Goal: Communication & Community: Answer question/provide support

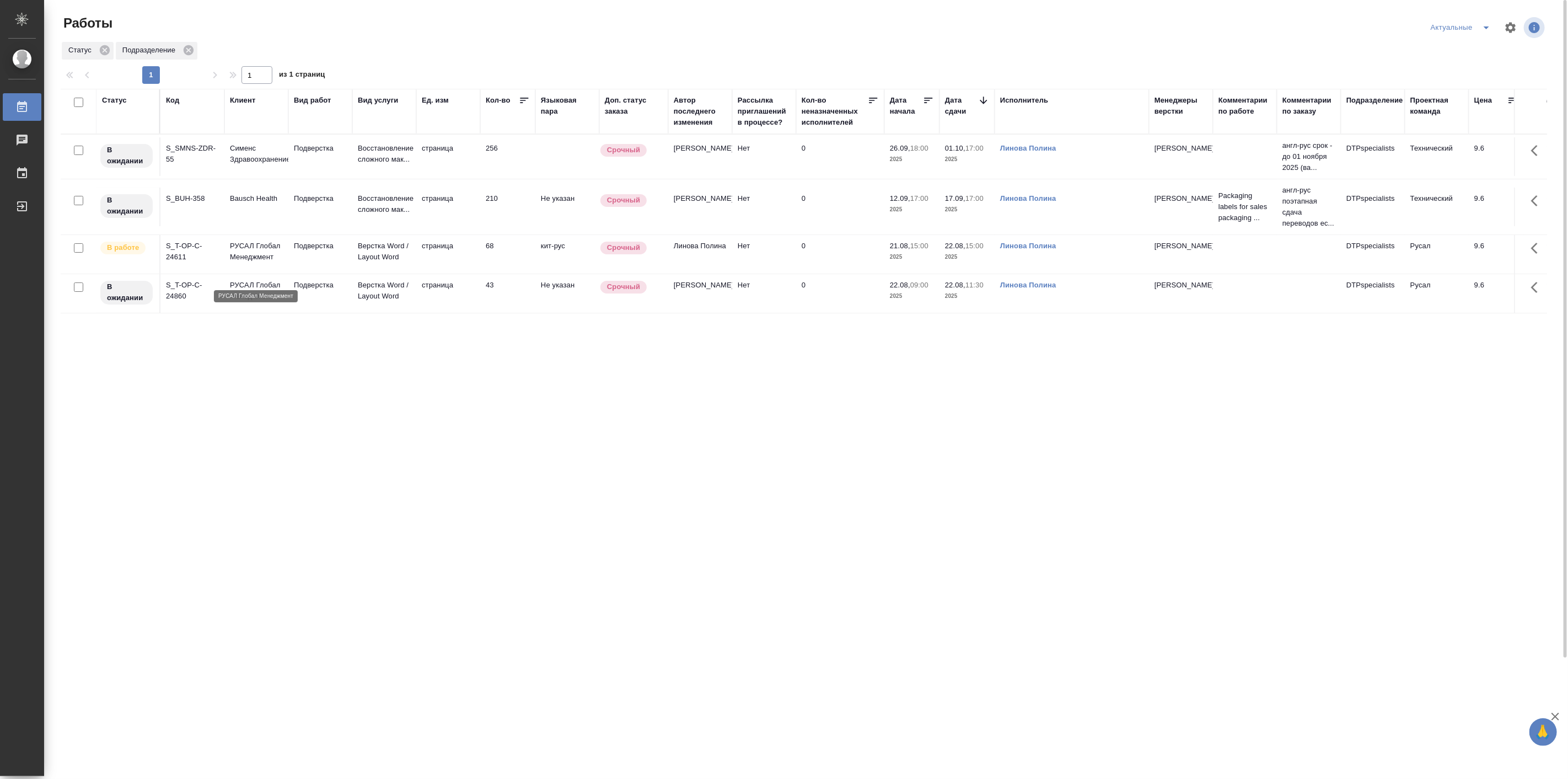
click at [278, 263] on p "РУСАЛ Глобал Менеджмент" at bounding box center [256, 251] width 53 height 22
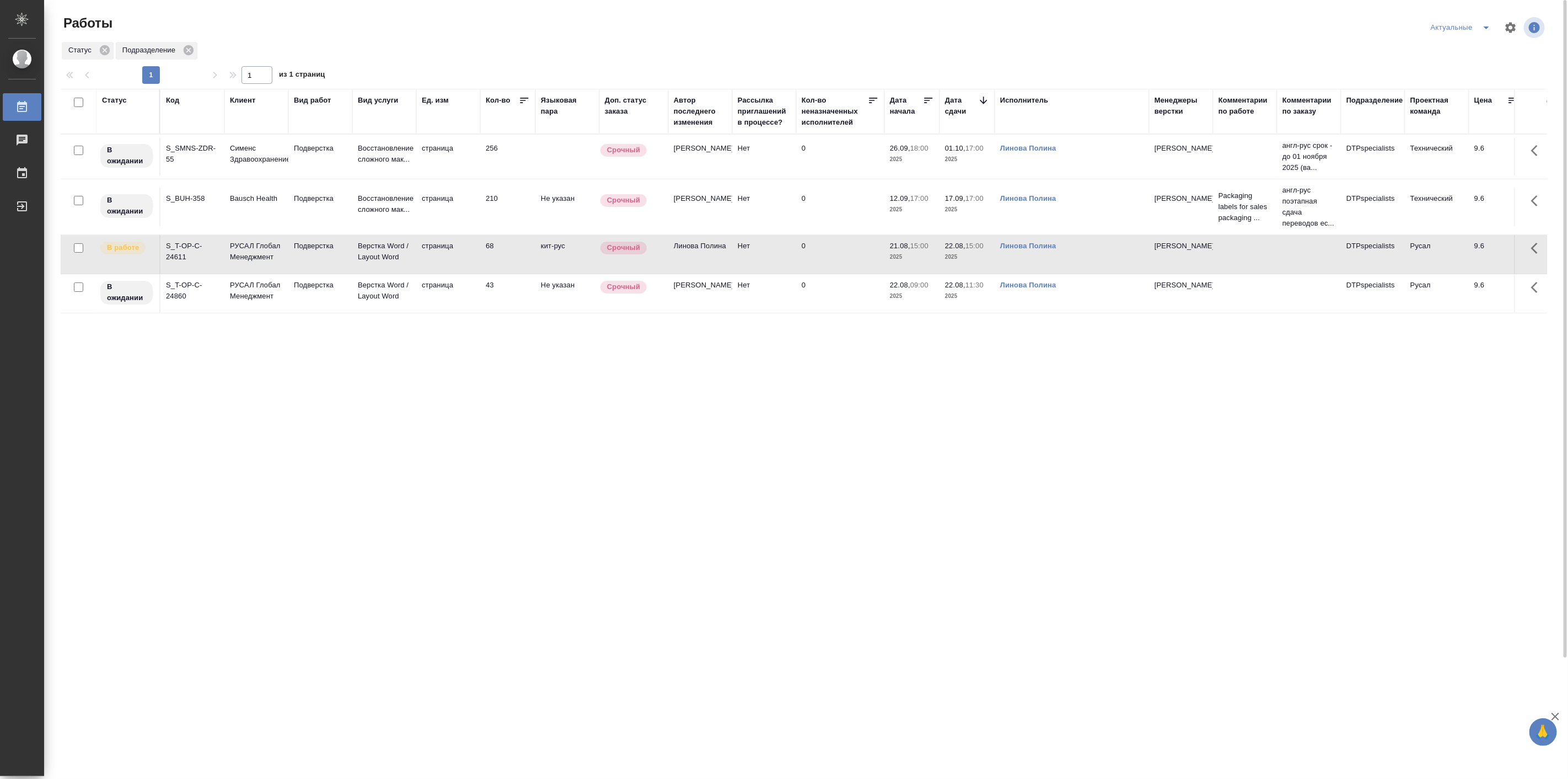
click at [273, 176] on td "РУСАЛ Глобал Менеджмент" at bounding box center [256, 156] width 64 height 39
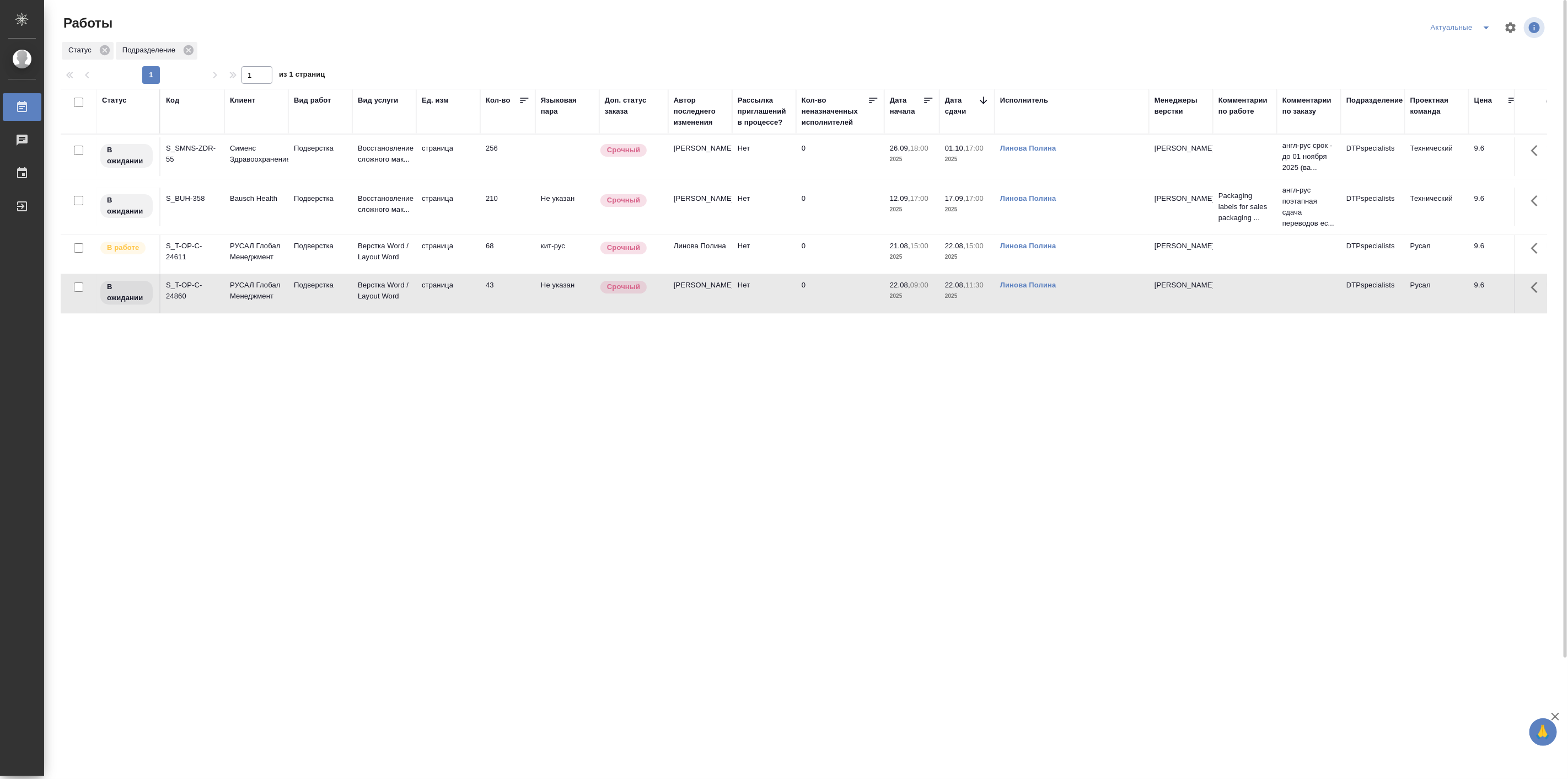
click at [273, 176] on td "РУСАЛ Глобал Менеджмент" at bounding box center [256, 156] width 64 height 39
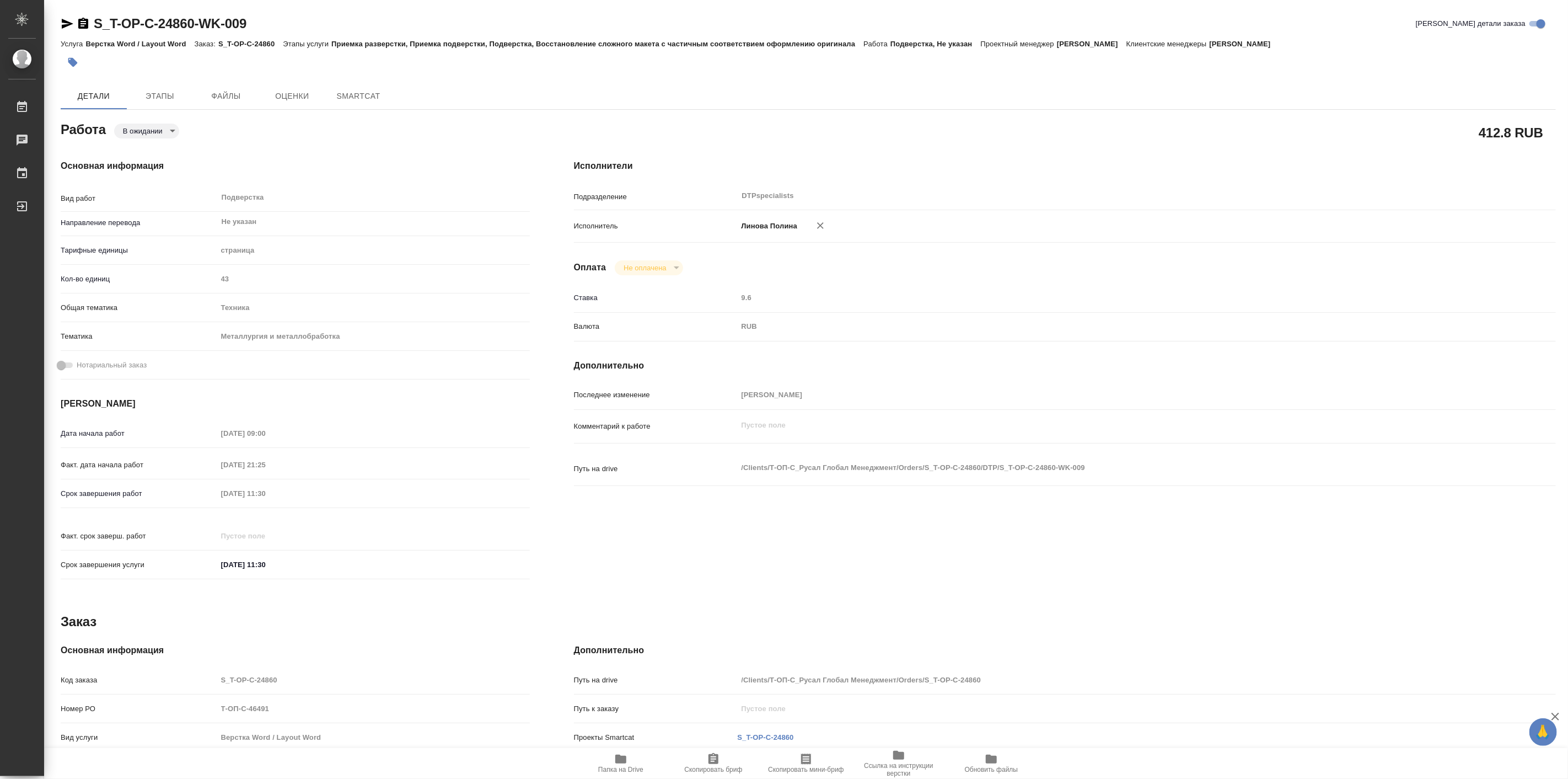
type textarea "x"
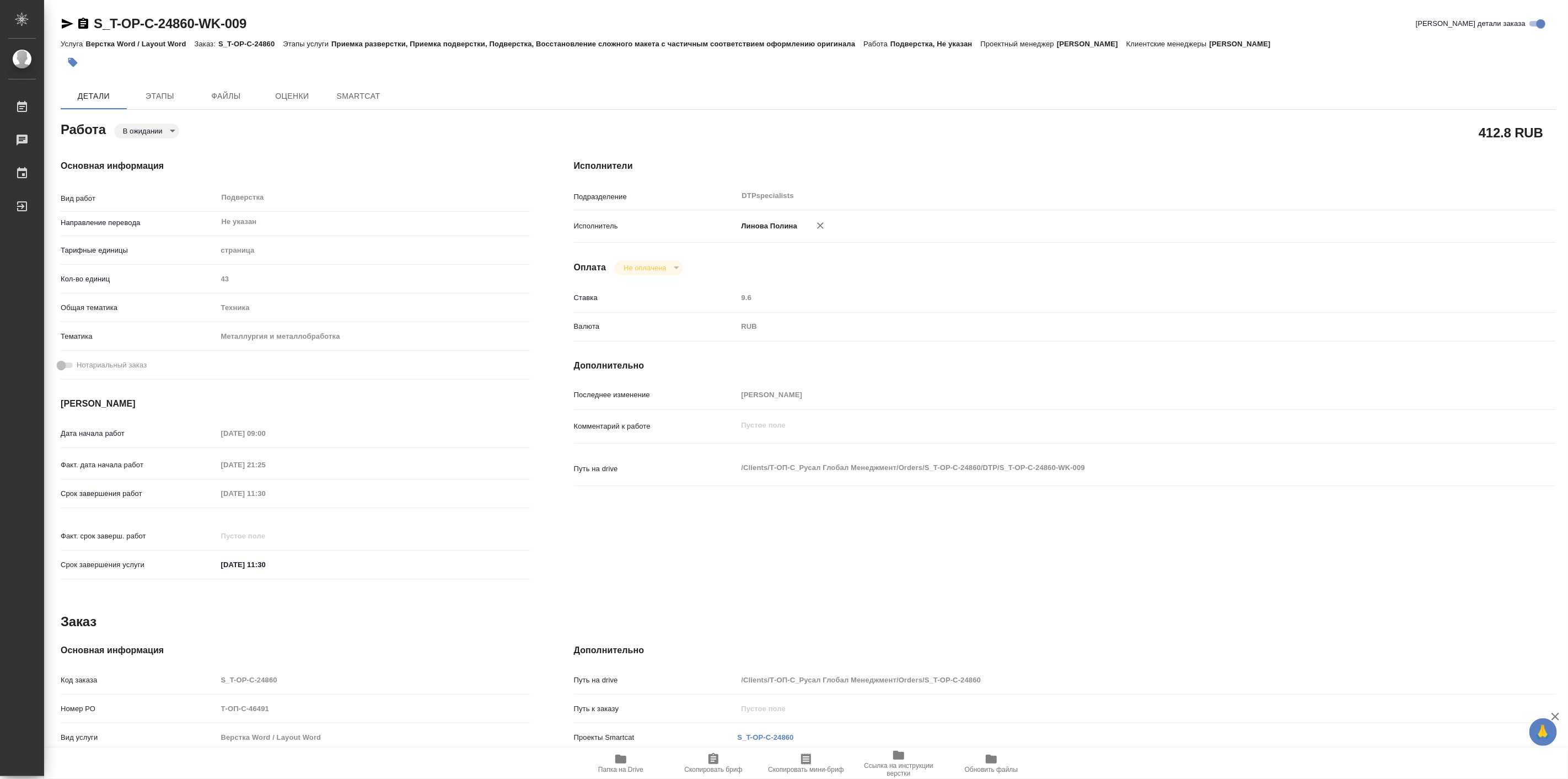
type textarea "x"
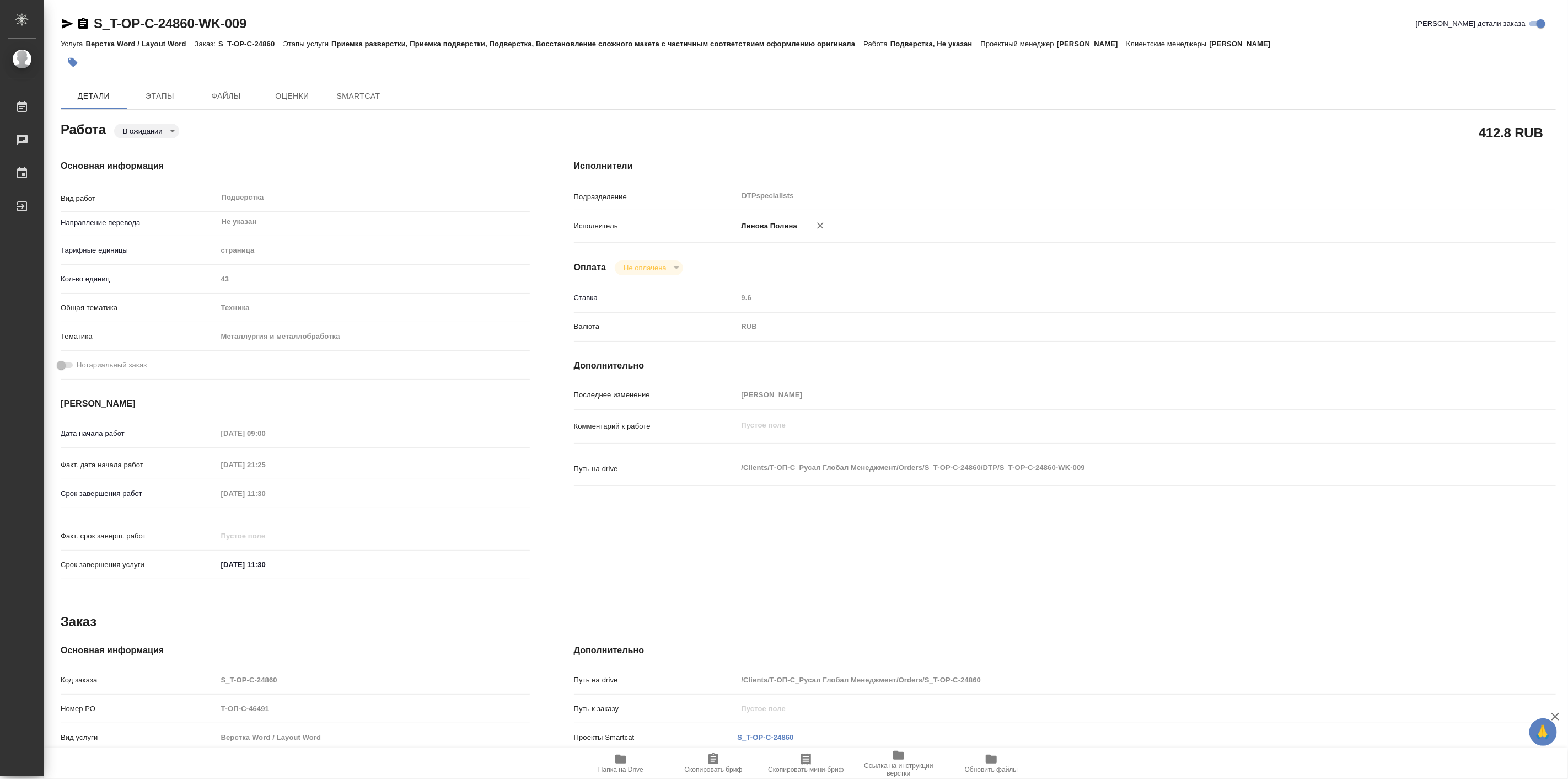
type textarea "x"
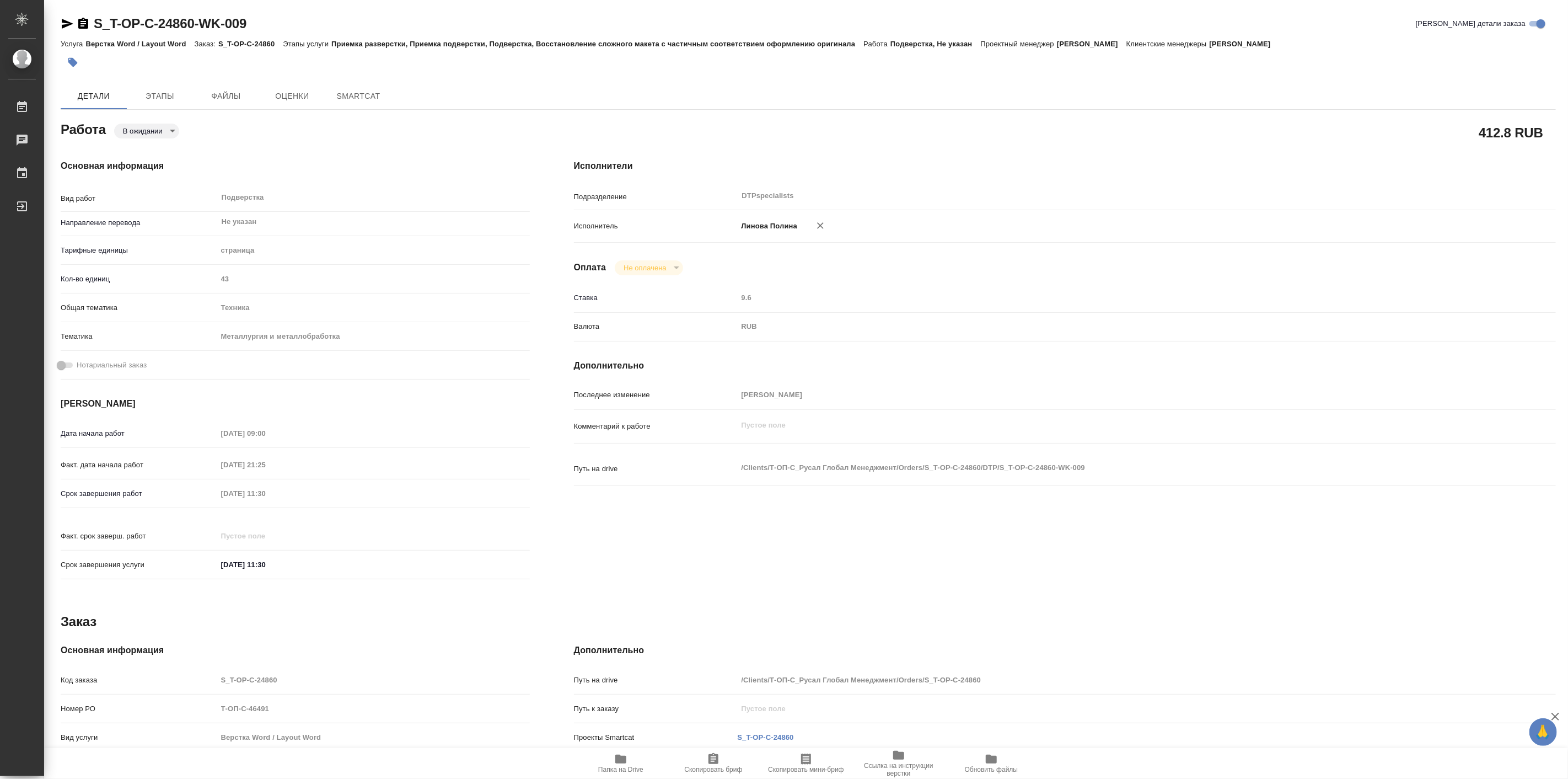
type textarea "x"
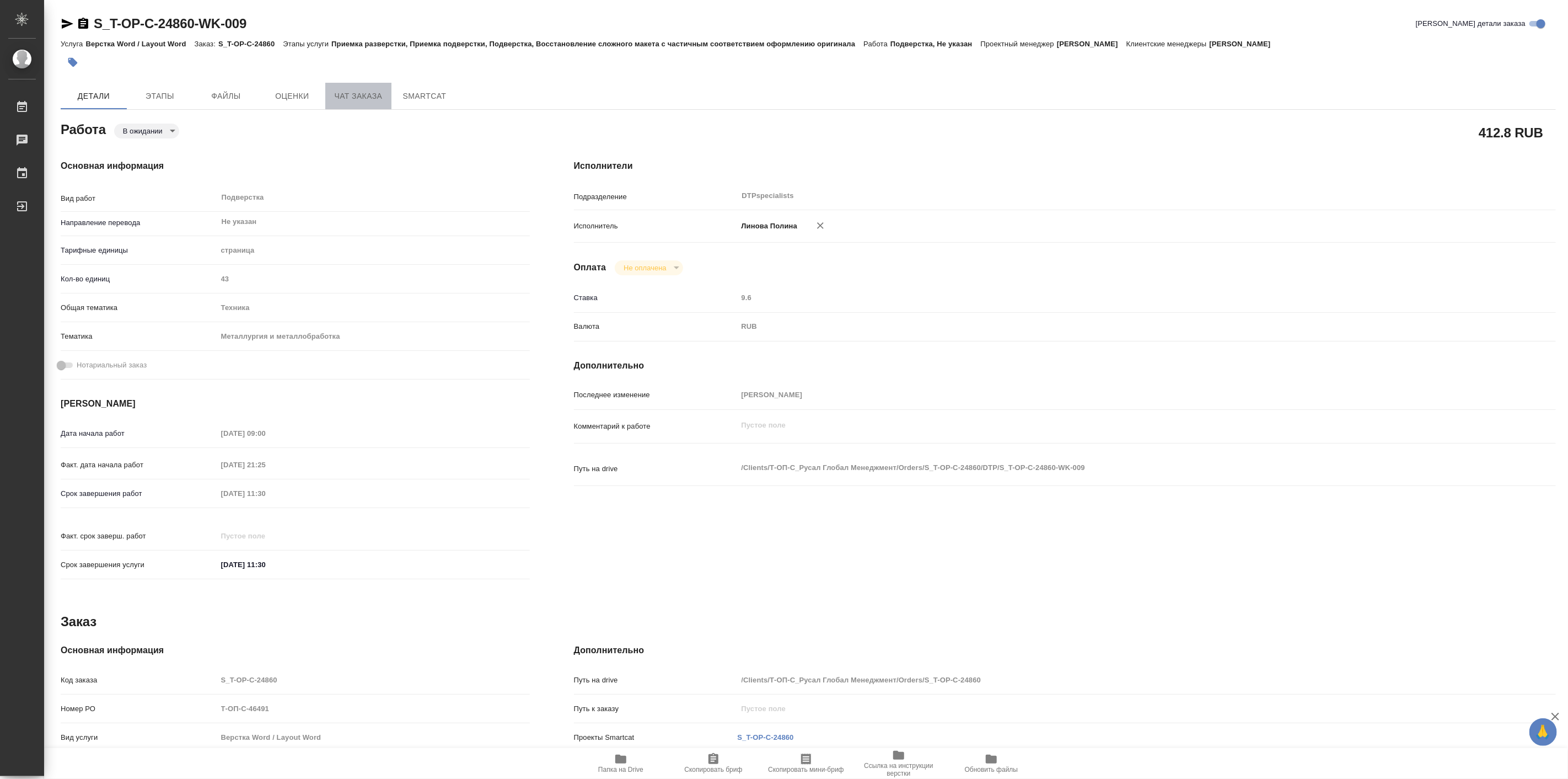
click at [357, 91] on span "Чат заказа" at bounding box center [358, 97] width 53 height 14
type textarea "x"
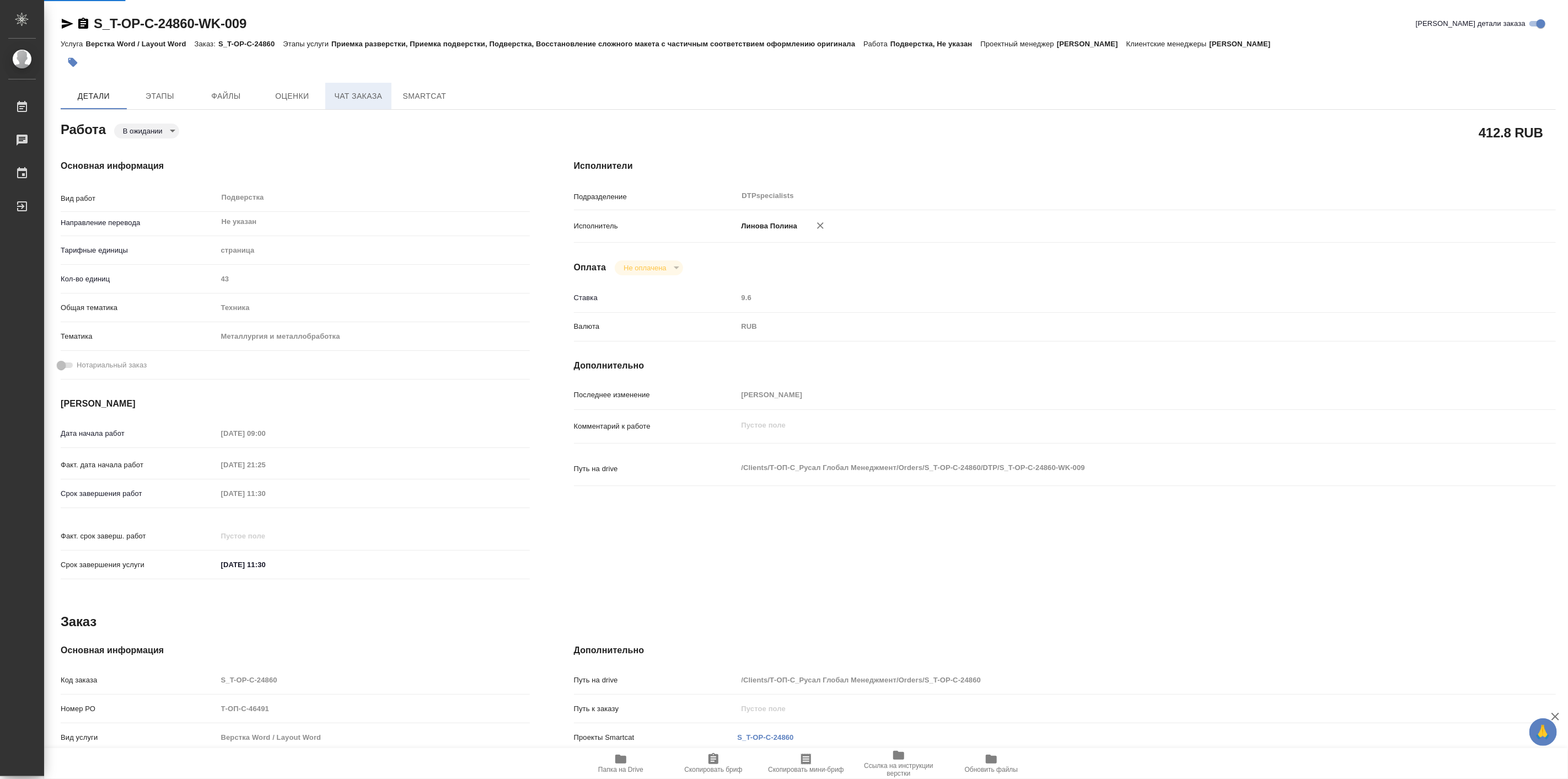
type textarea "x"
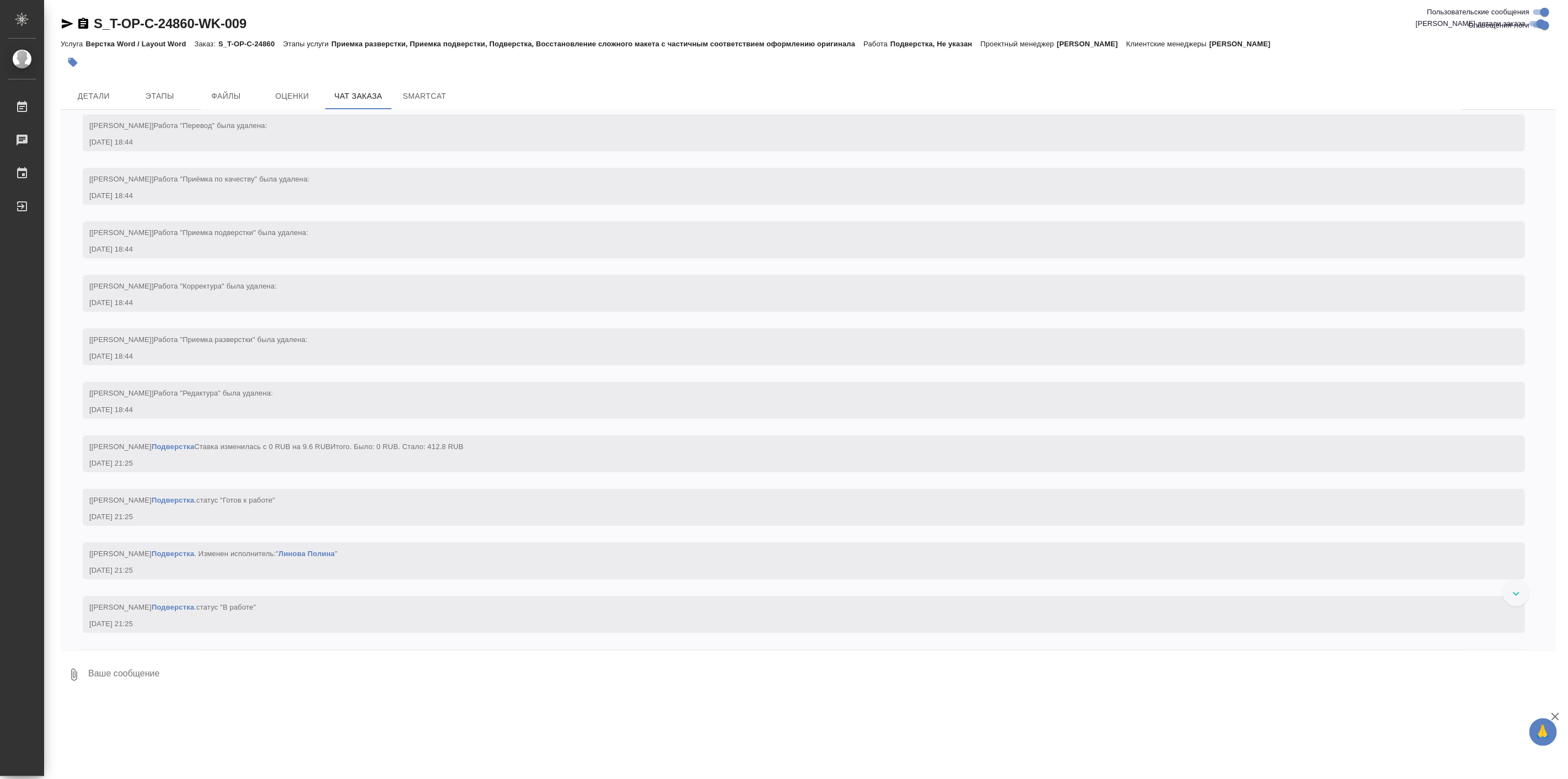
scroll to position [3161, 0]
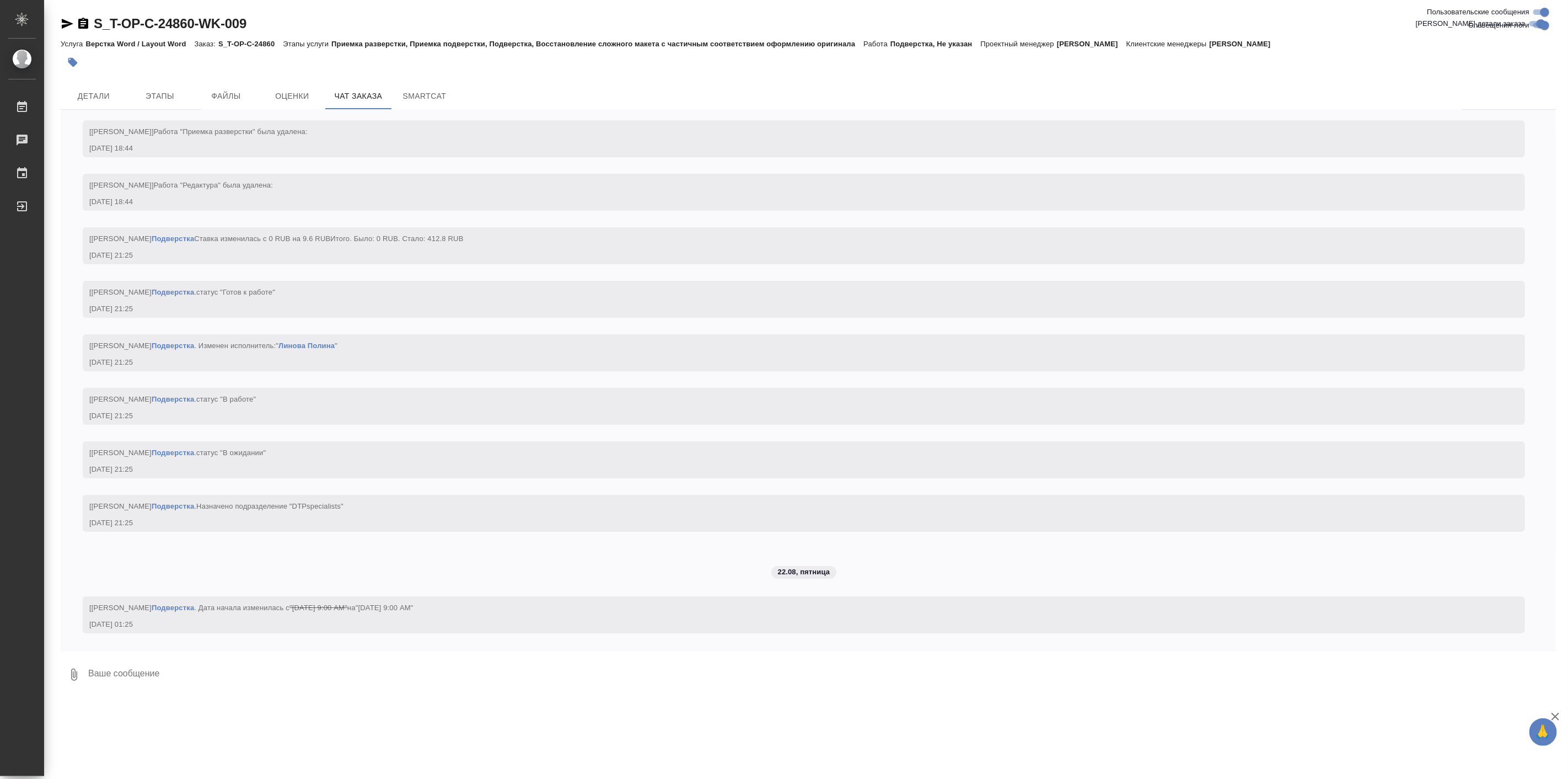
click at [335, 661] on textarea at bounding box center [821, 674] width 1469 height 37
type textarea "№"
type textarea """
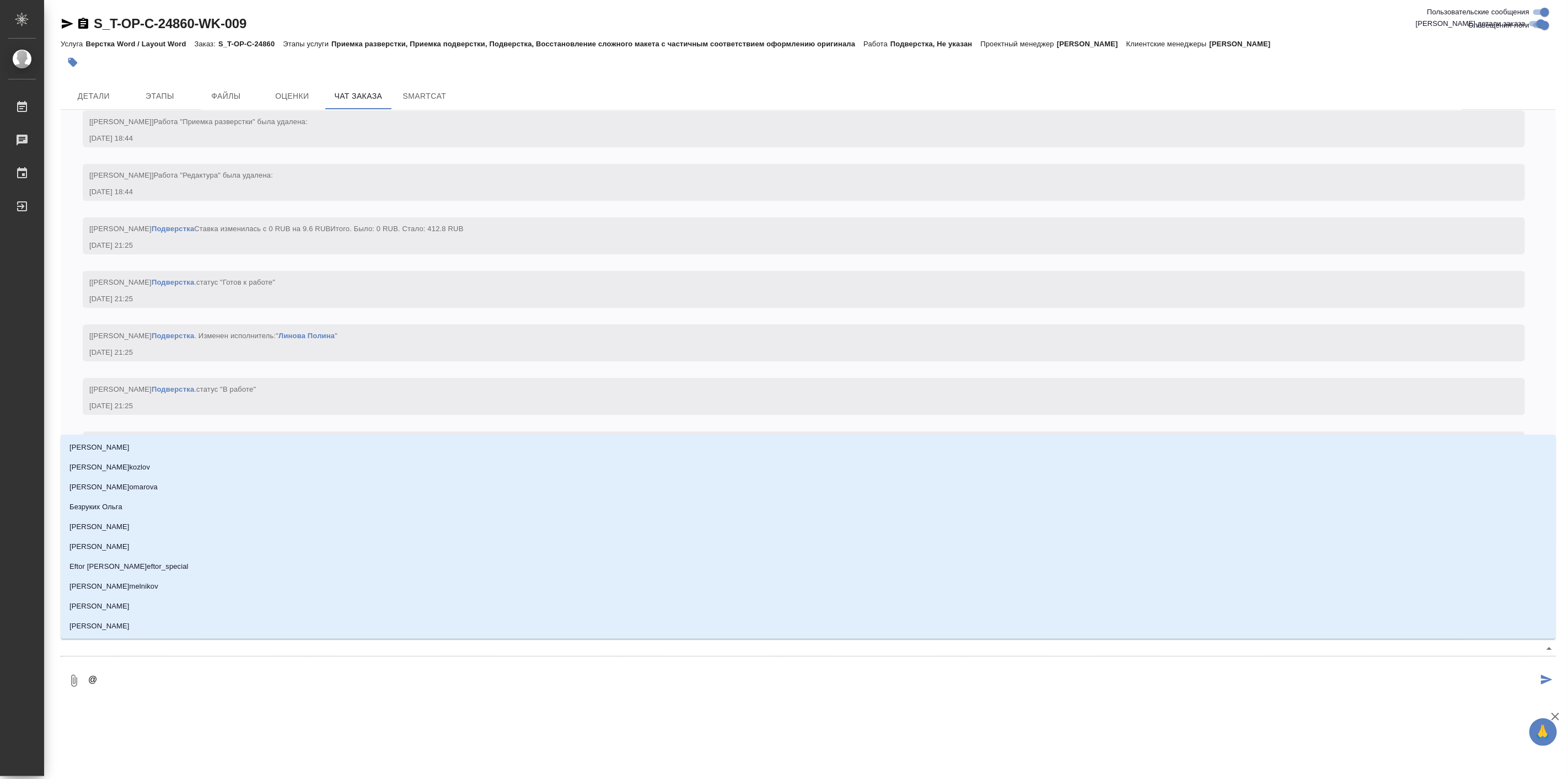
type textarea "@а"
type input "[PERSON_NAME]"
type textarea "@ав"
type input "ав"
type textarea "@авд"
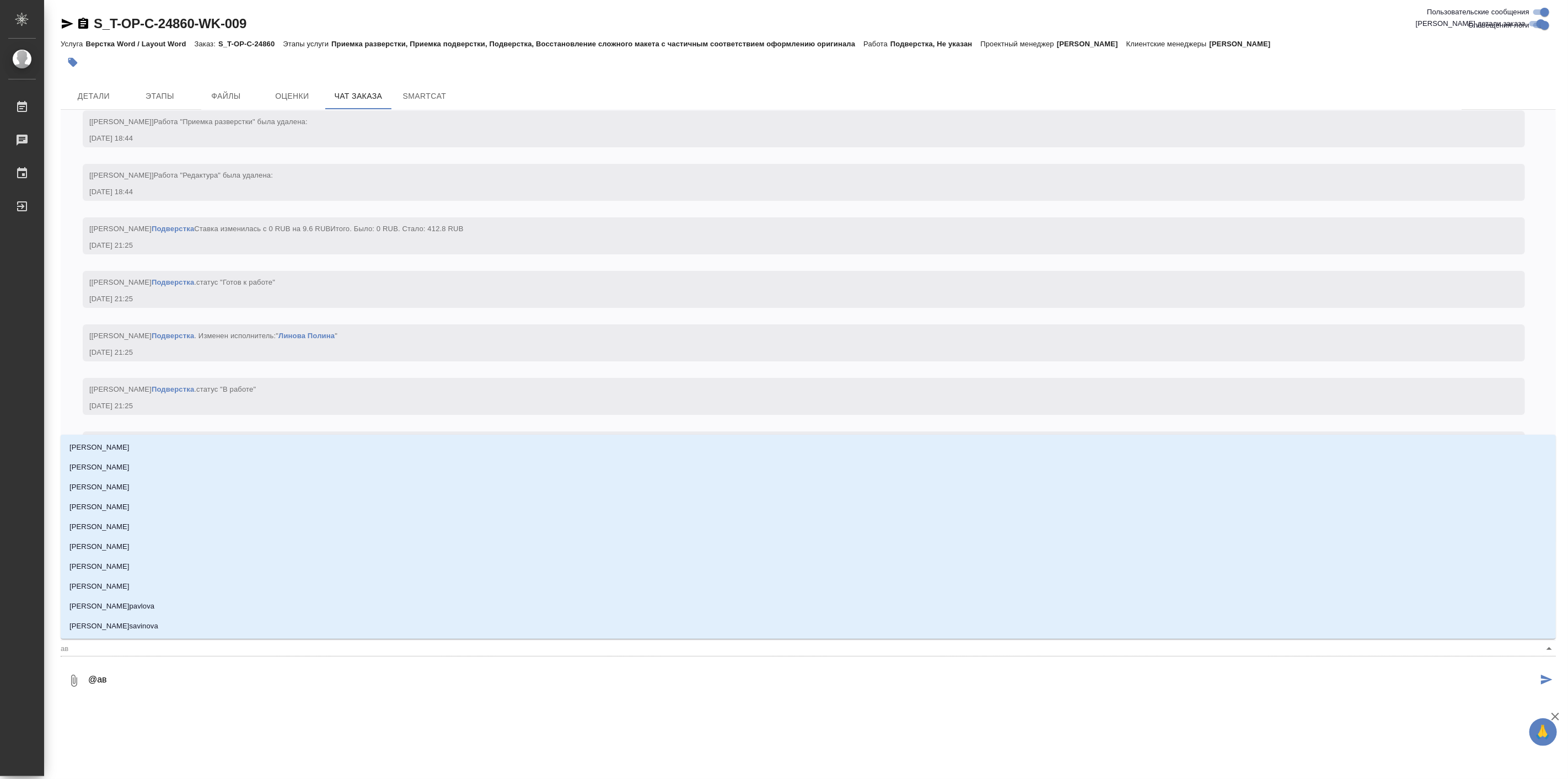
type input "авд"
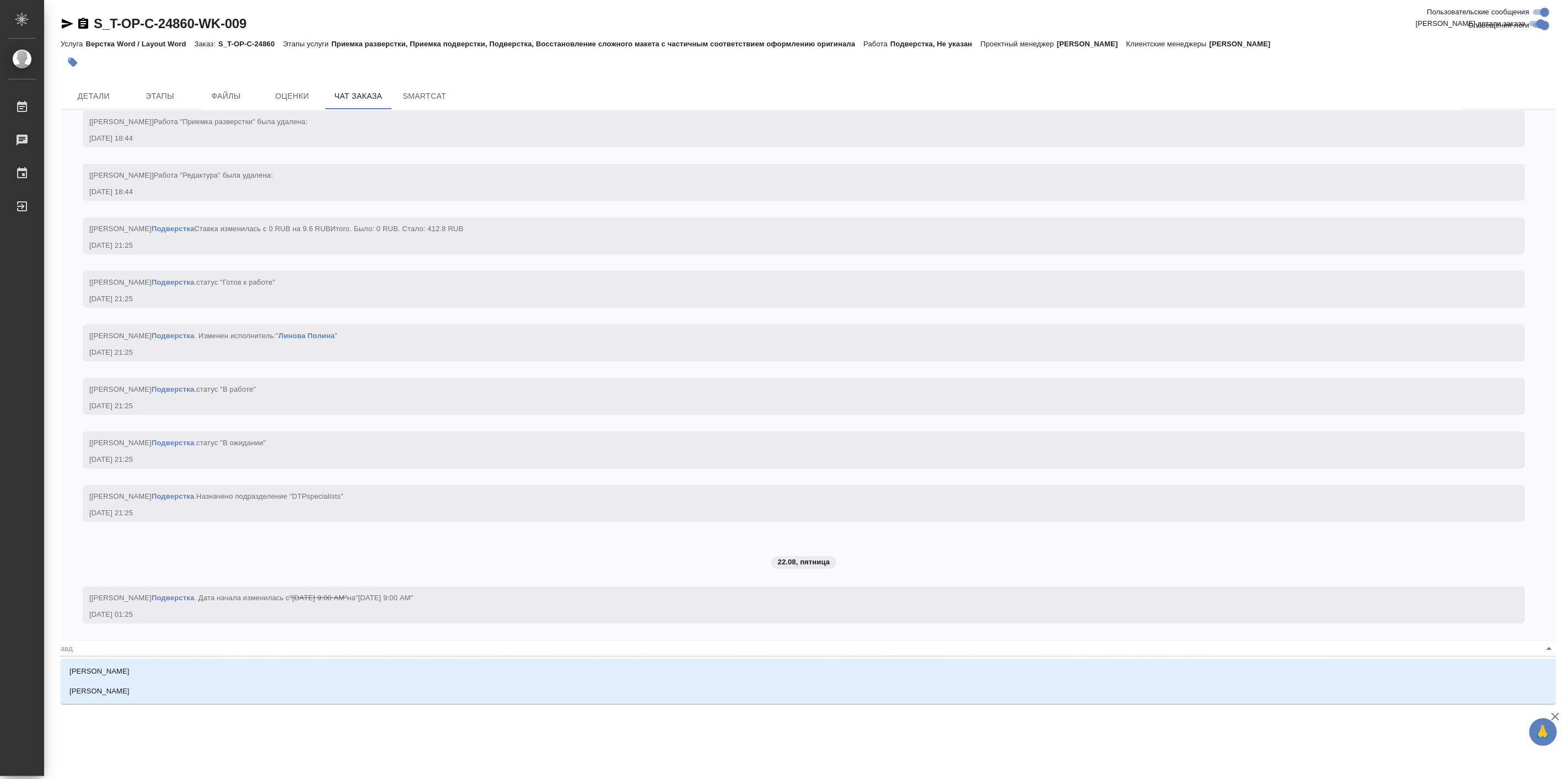
type textarea "@авде"
type input "авде"
click at [112, 691] on p "[PERSON_NAME]" at bounding box center [99, 691] width 60 height 11
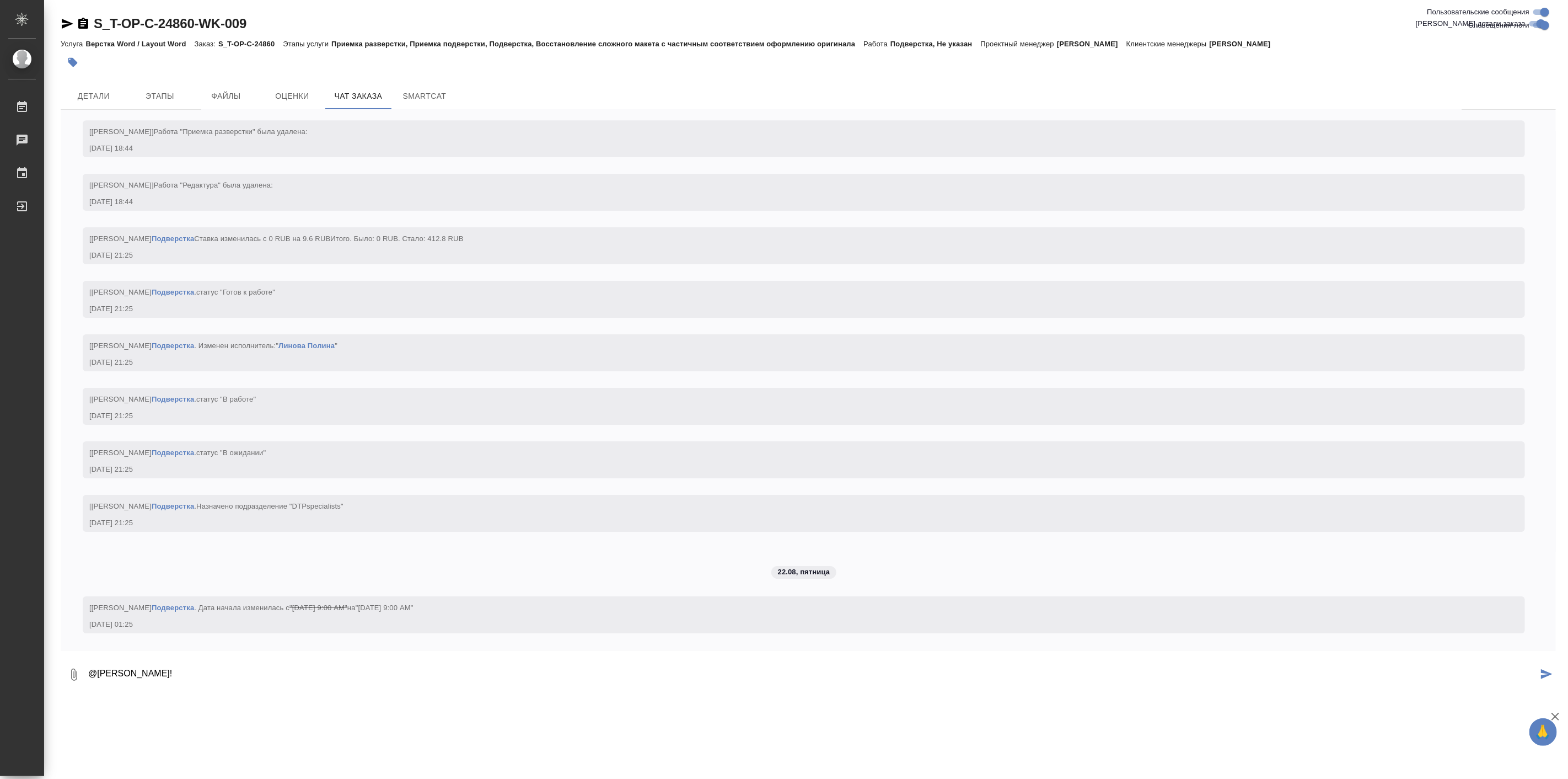
paste textarea "[PERSON_NAME]"
click at [615, 680] on textarea "@[PERSON_NAME]! На стр 7 есть иллюстрация, не несущая смысла, но с [DEMOGRAPHIC…" at bounding box center [812, 674] width 1451 height 37
click at [618, 670] on textarea "@[PERSON_NAME]! На стр 7 есть иллюстрация, не несущая смысла, но с [DEMOGRAPHIC…" at bounding box center [812, 674] width 1451 height 37
click at [410, 674] on textarea "@[PERSON_NAME]! На стр 7 есть иллюстрация, не несущая смысла, но с [DEMOGRAPHIC…" at bounding box center [812, 674] width 1451 height 37
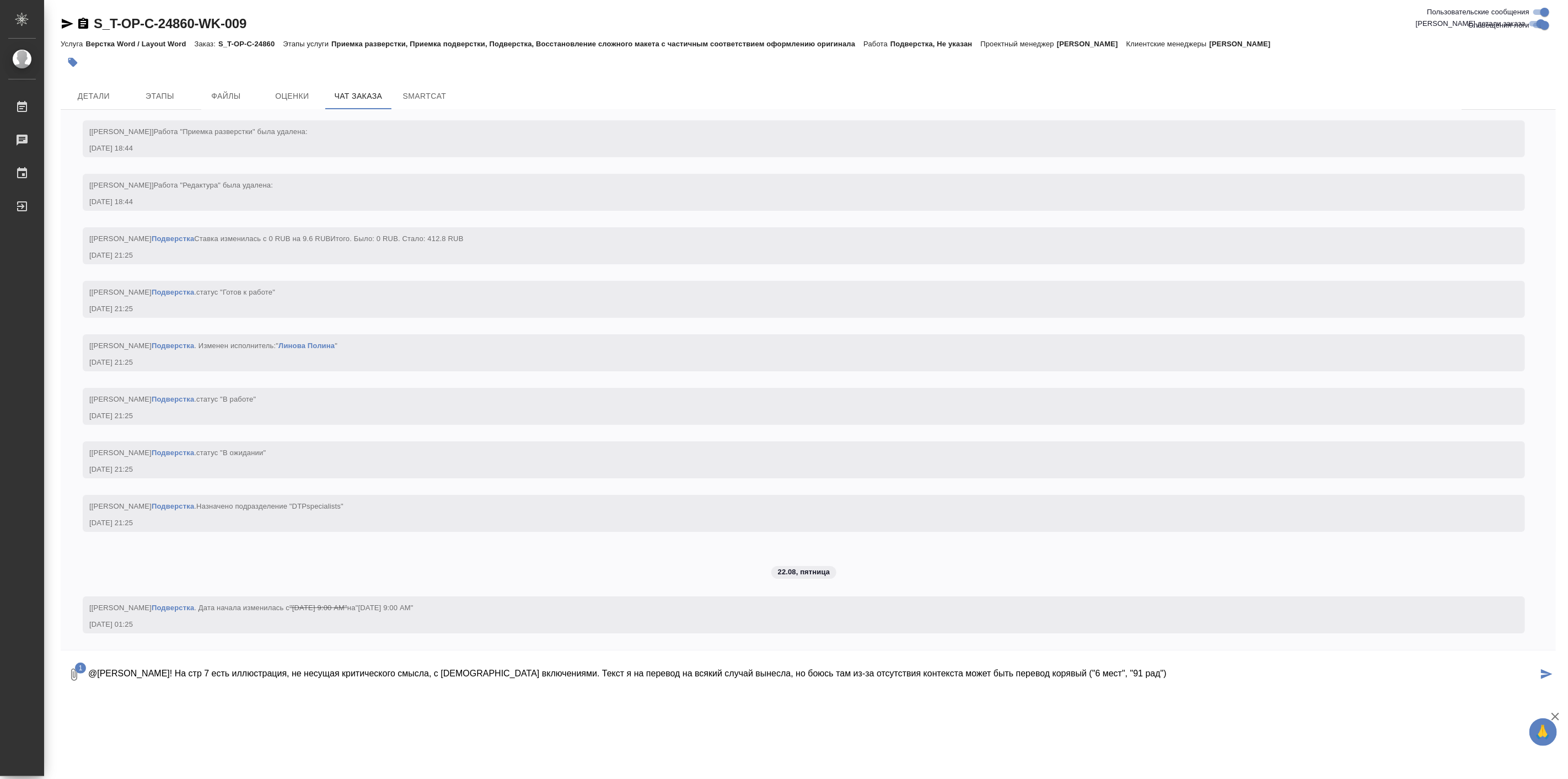
click at [1220, 674] on textarea "@[PERSON_NAME]! На стр 7 есть иллюстрация, не несущая критического смысла, с [D…" at bounding box center [812, 674] width 1451 height 37
type textarea "@[PERSON_NAME]! На стр 7 есть иллюстрация, не несущая критического смысла, с [D…"
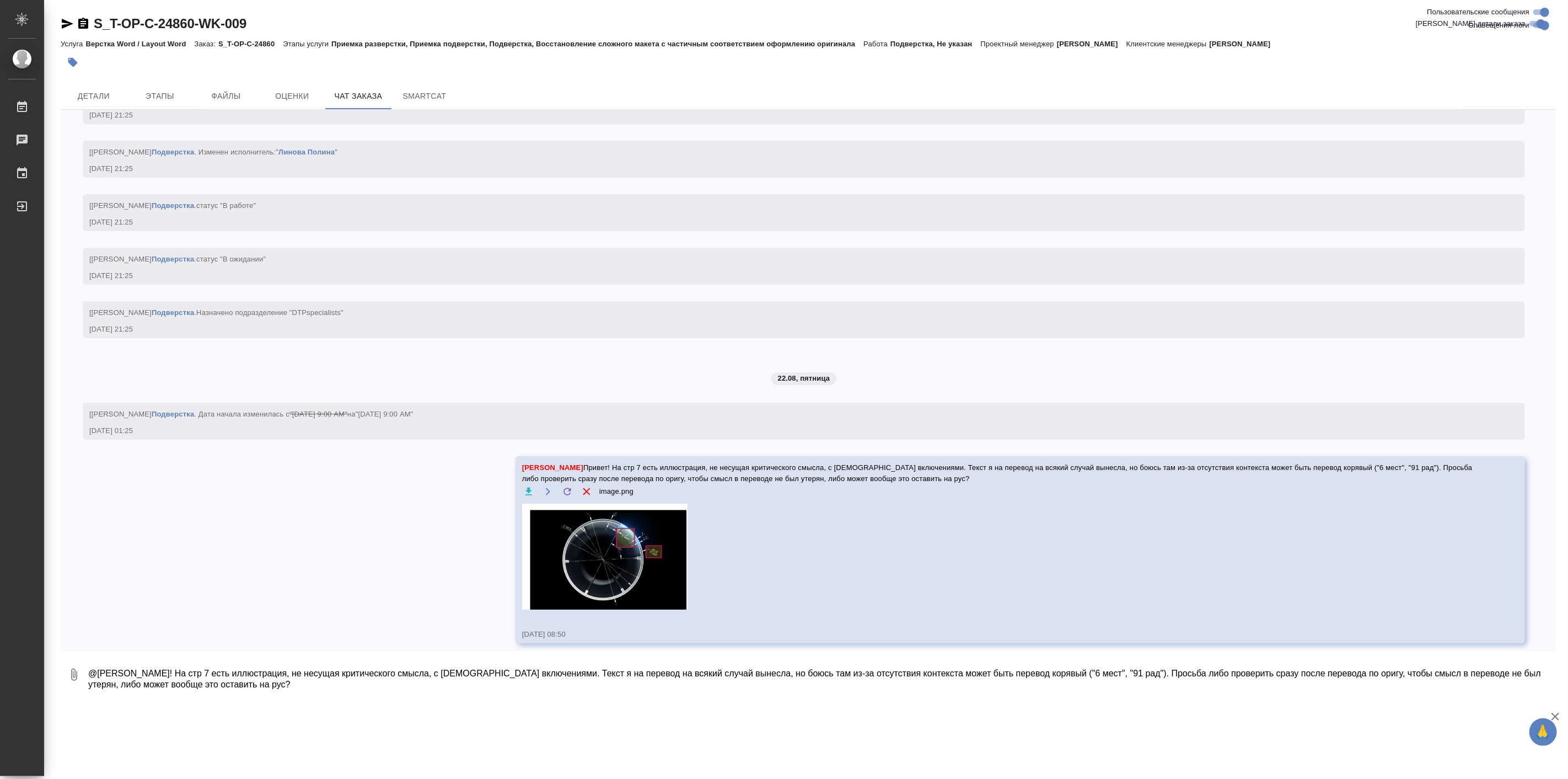
scroll to position [3259, 0]
